Goal: Understand process/instructions

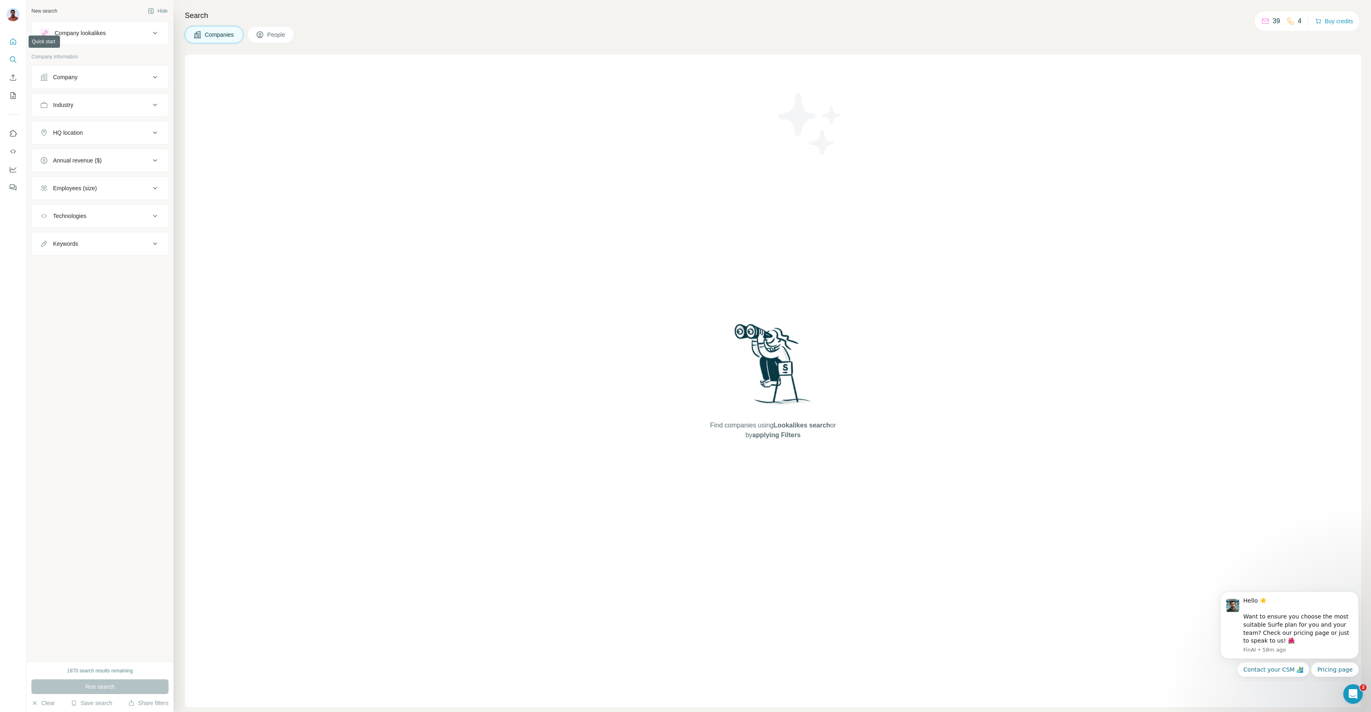
click at [18, 41] on button "Quick start" at bounding box center [13, 41] width 13 height 15
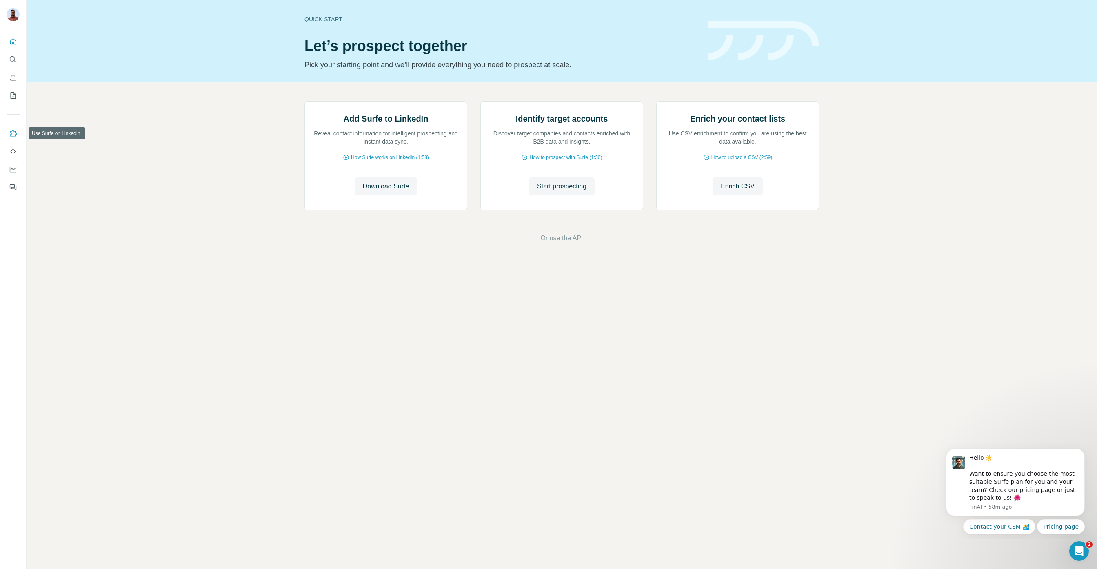
click at [15, 135] on icon "Use Surfe on LinkedIn" at bounding box center [13, 133] width 7 height 7
